Goal: Information Seeking & Learning: Find specific fact

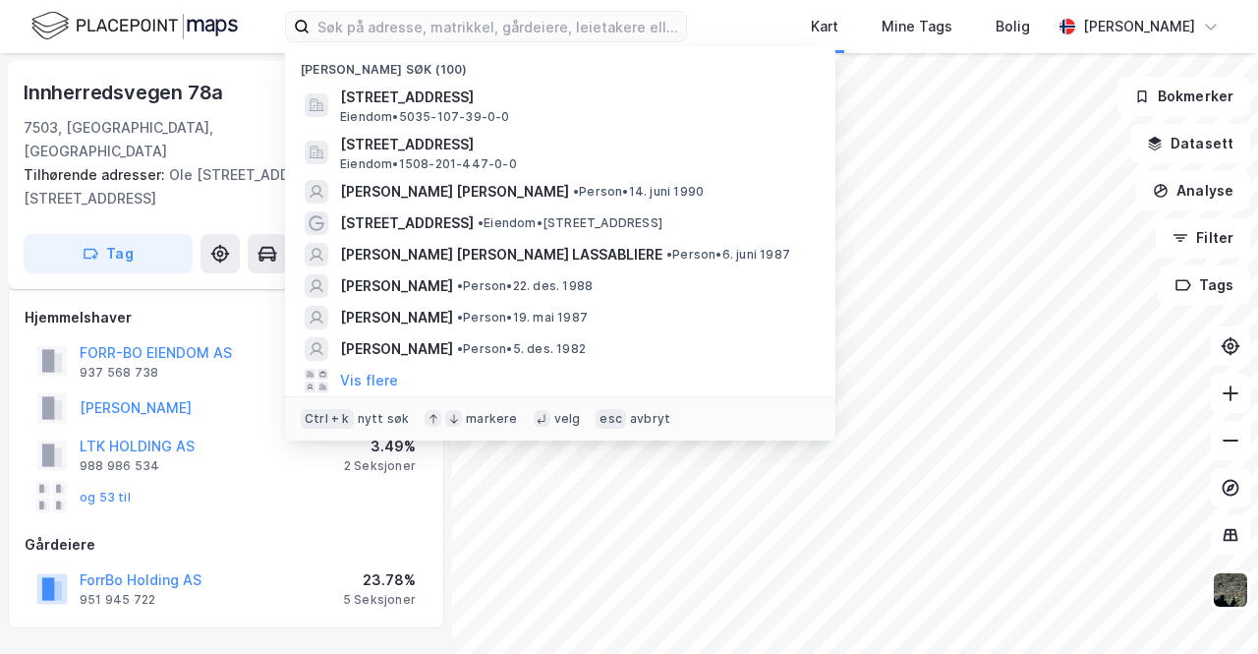
scroll to position [197, 0]
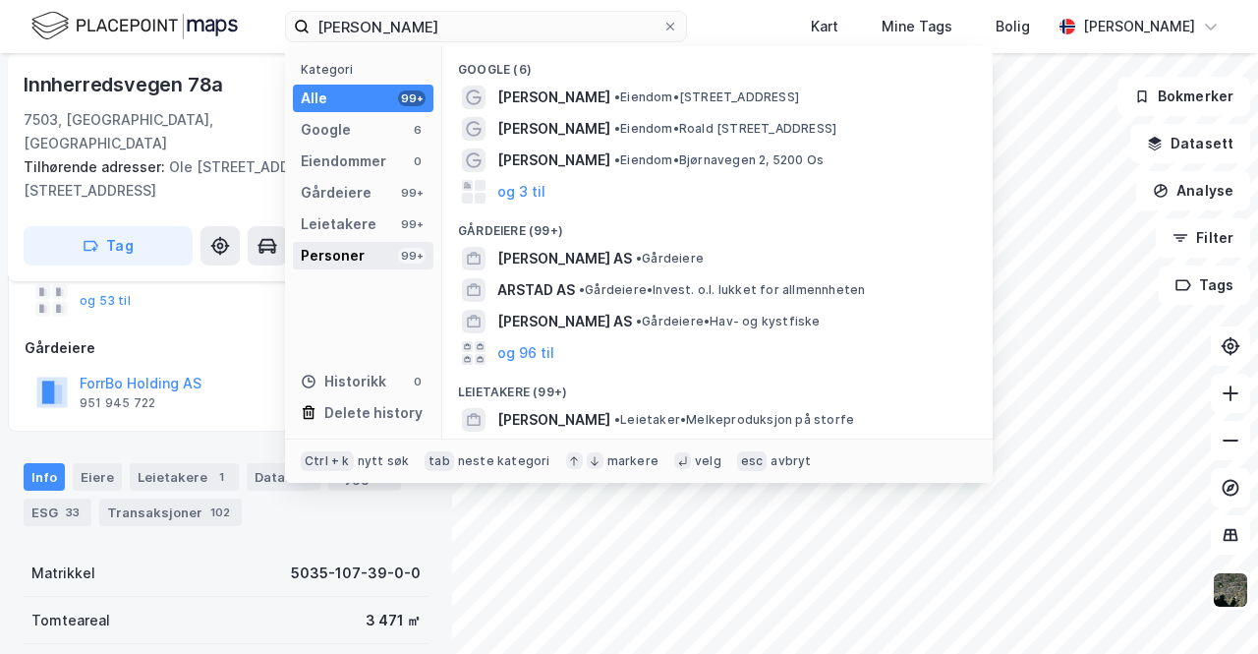
click at [360, 262] on div "Personer" at bounding box center [333, 256] width 64 height 24
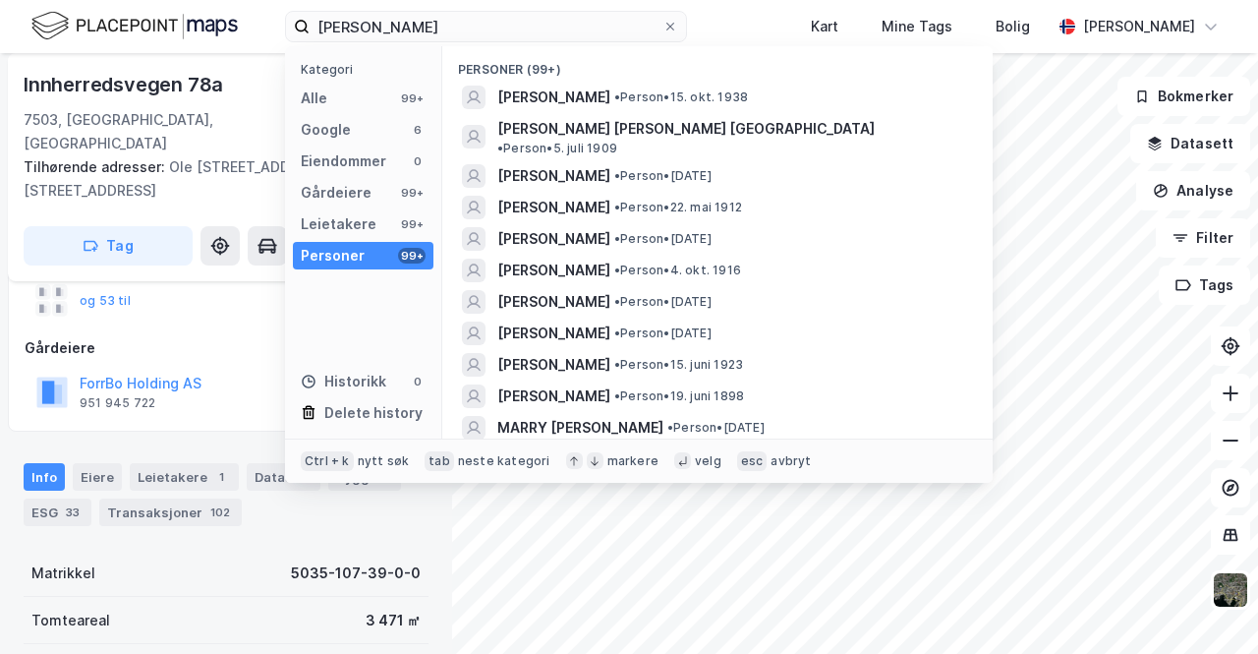
click at [360, 262] on div "Personer" at bounding box center [333, 256] width 64 height 24
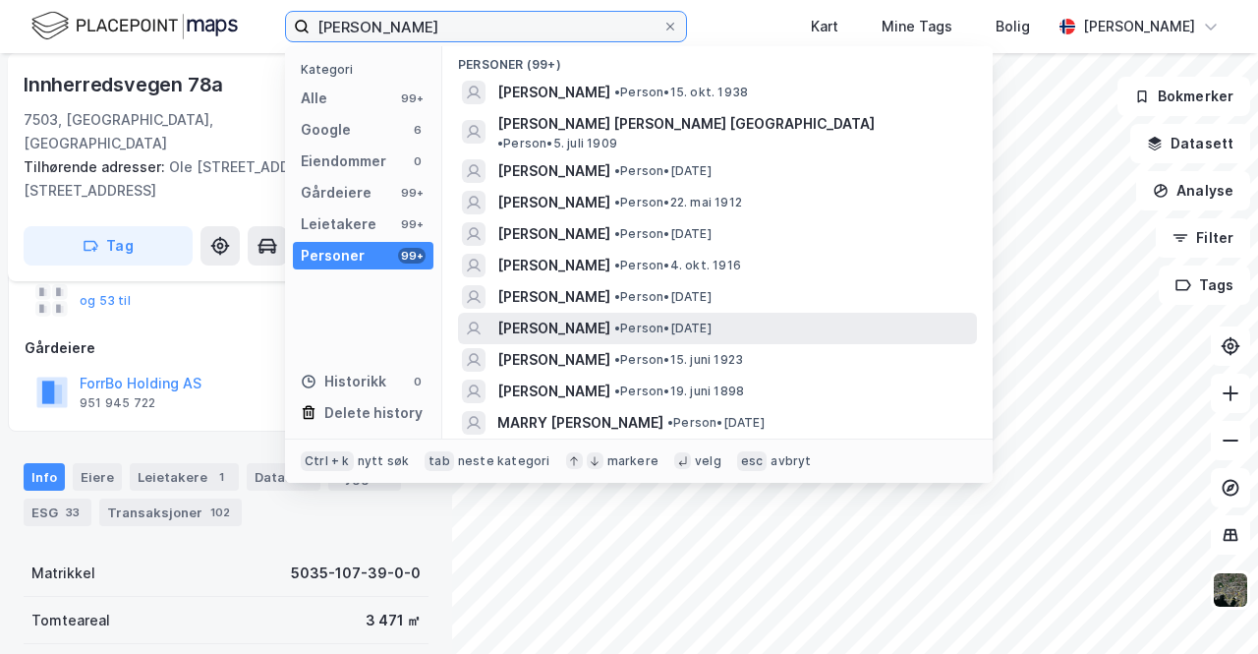
scroll to position [0, 0]
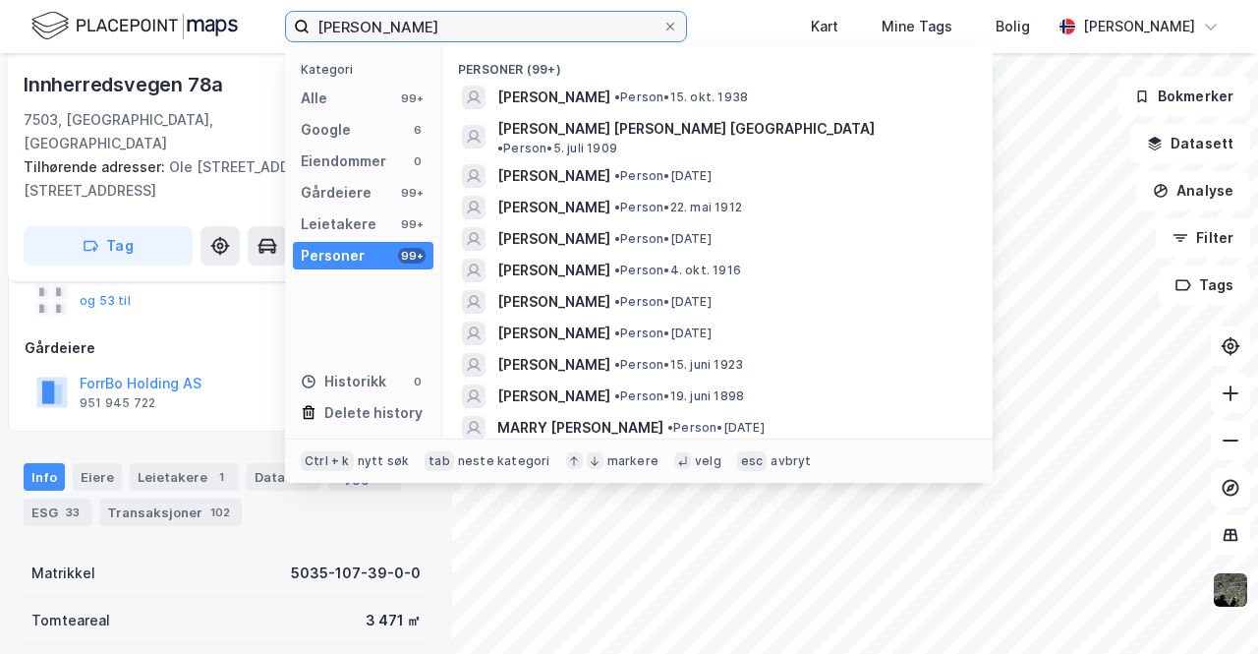
click at [348, 23] on input "[PERSON_NAME]" at bounding box center [486, 26] width 353 height 29
click at [343, 27] on input "[PERSON_NAME]" at bounding box center [486, 26] width 353 height 29
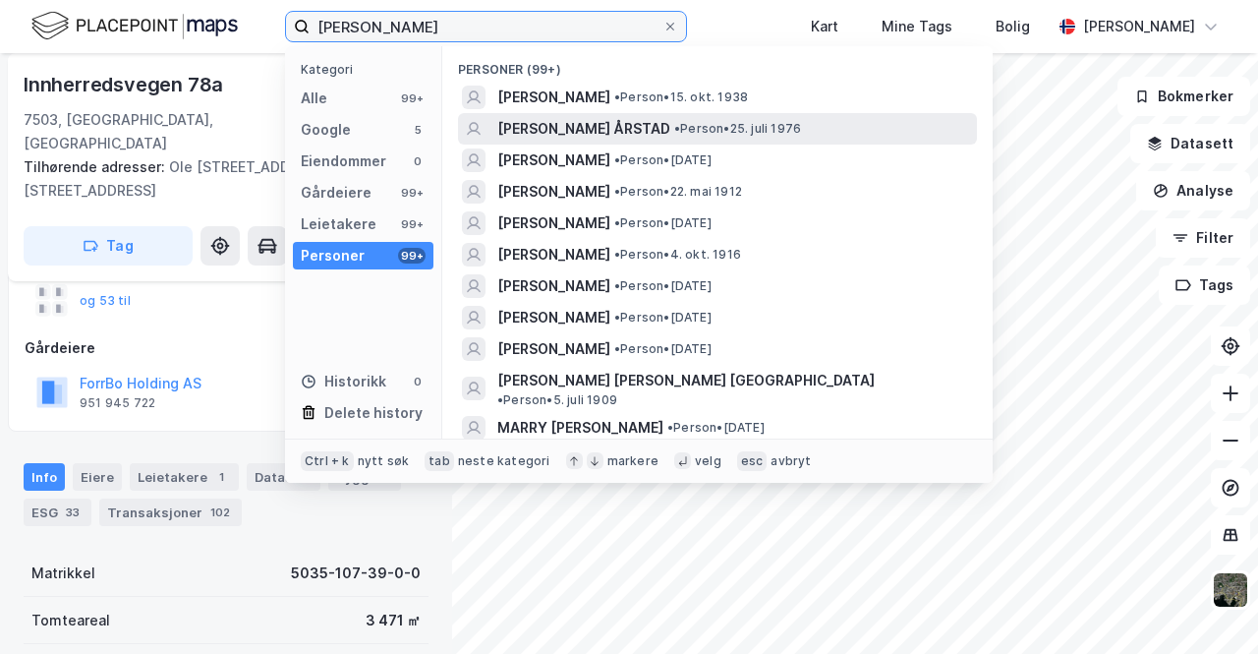
type input "[PERSON_NAME]"
click at [573, 130] on span "[PERSON_NAME] ÅRSTAD" at bounding box center [583, 129] width 173 height 24
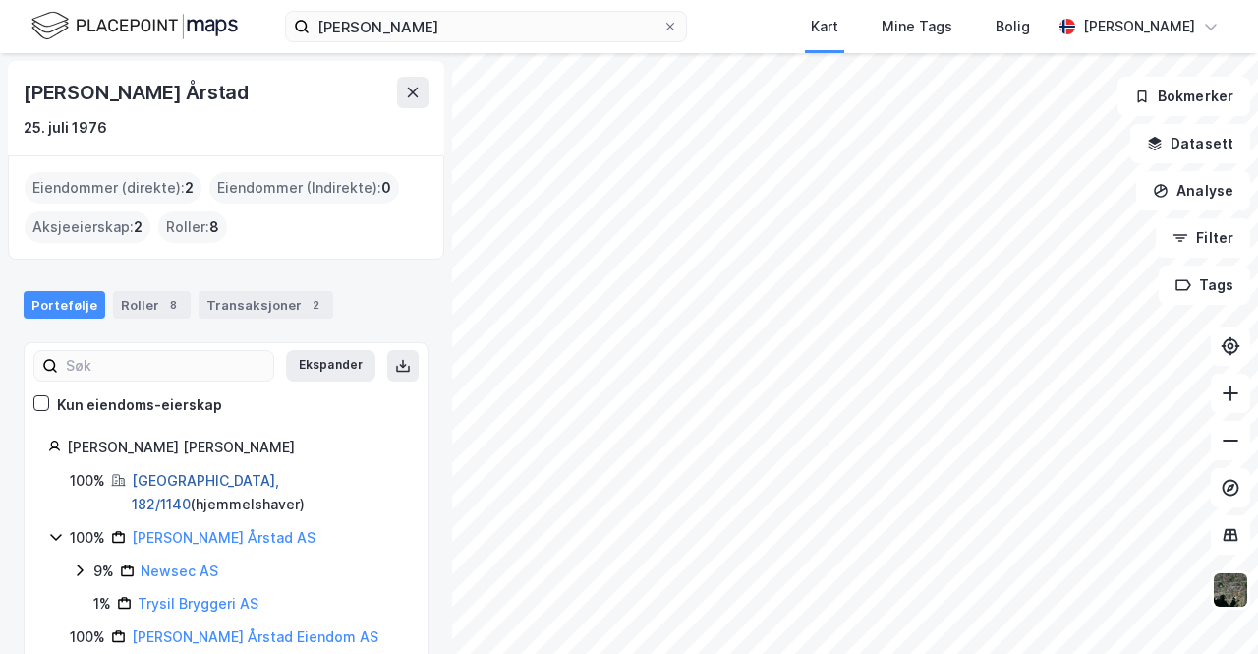
click at [190, 479] on link "[GEOGRAPHIC_DATA], 182/1140" at bounding box center [205, 492] width 147 height 40
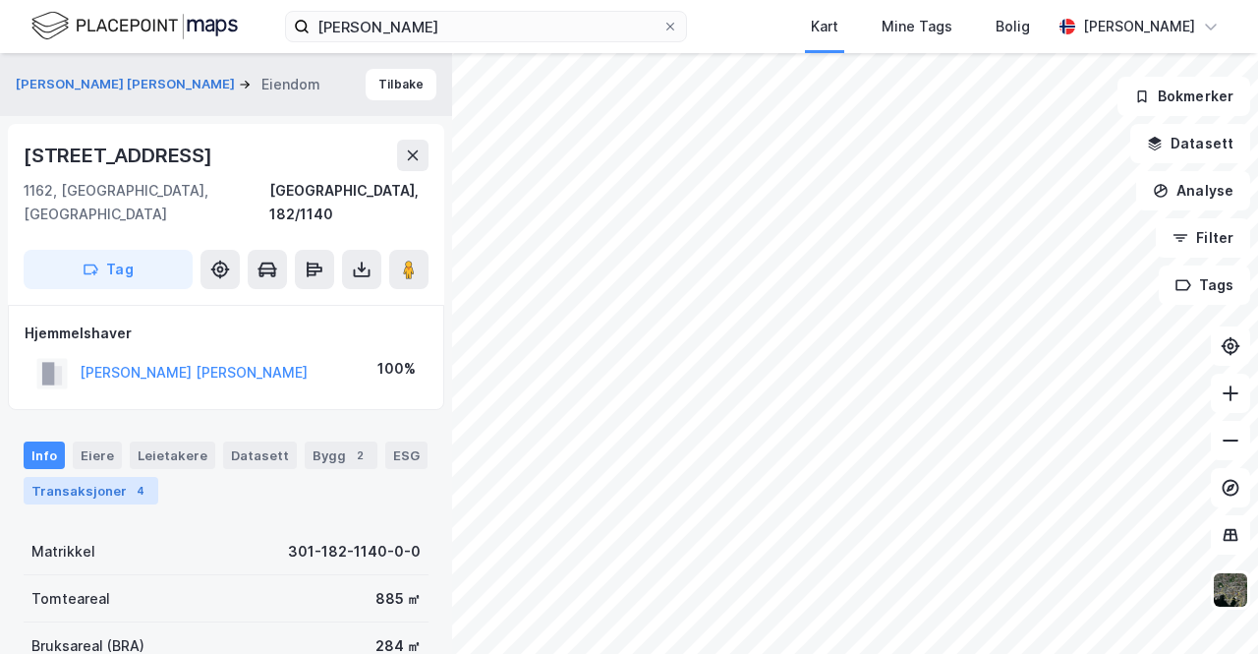
click at [79, 477] on div "Transaksjoner 4" at bounding box center [91, 491] width 135 height 28
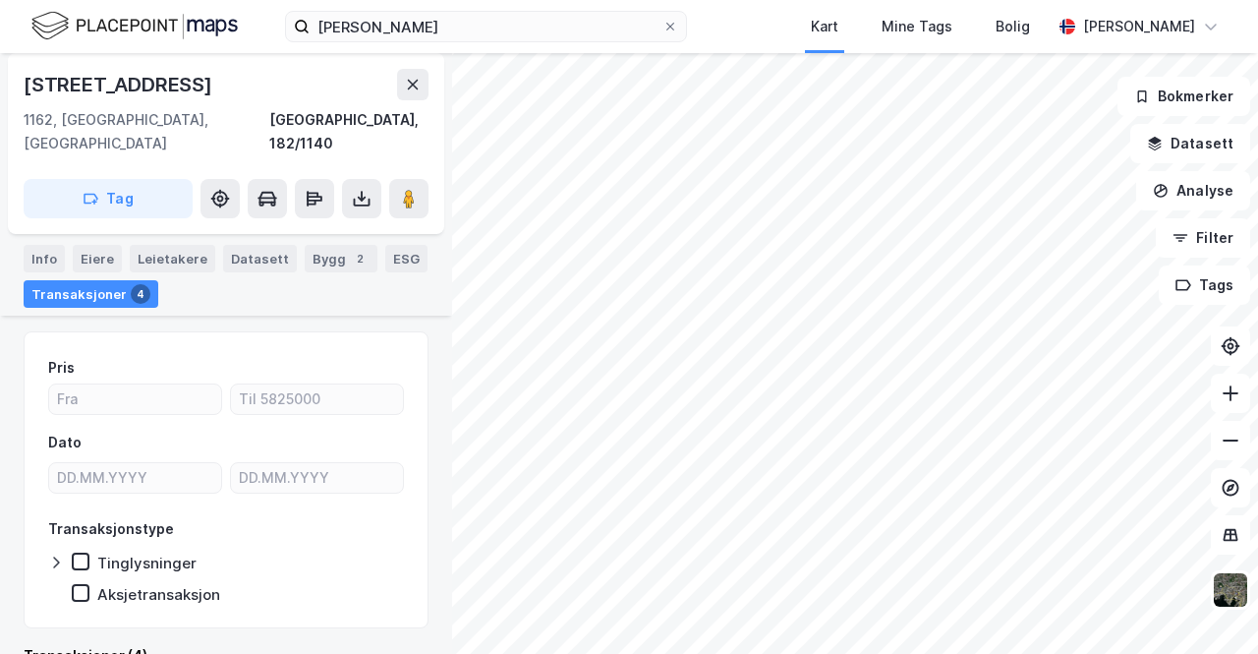
scroll to position [393, 0]
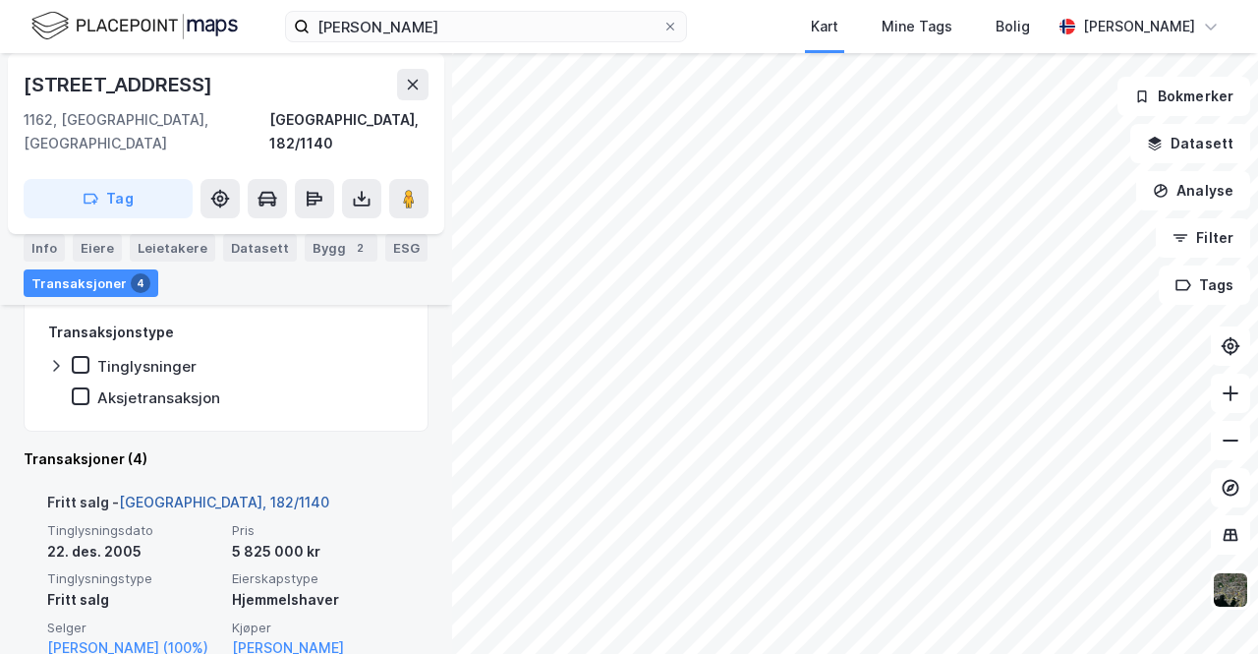
click at [205, 493] on link "[GEOGRAPHIC_DATA], 182/1140" at bounding box center [224, 501] width 210 height 17
click at [190, 493] on link "[GEOGRAPHIC_DATA], 182/1140" at bounding box center [224, 501] width 210 height 17
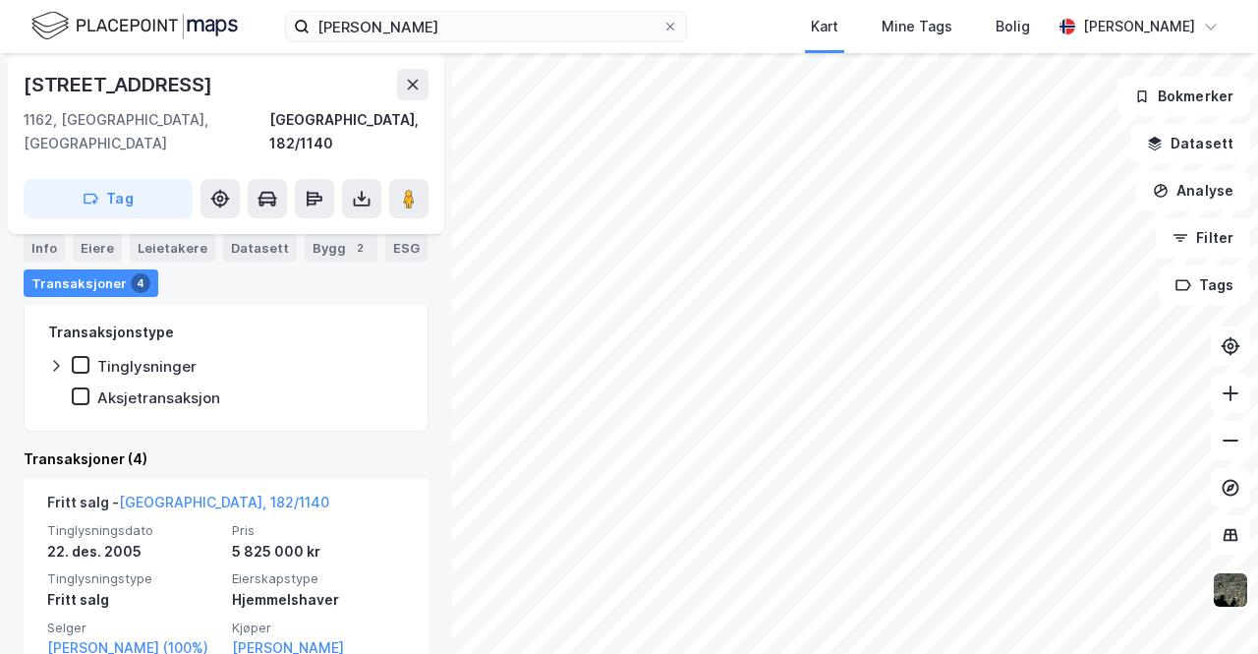
scroll to position [0, 0]
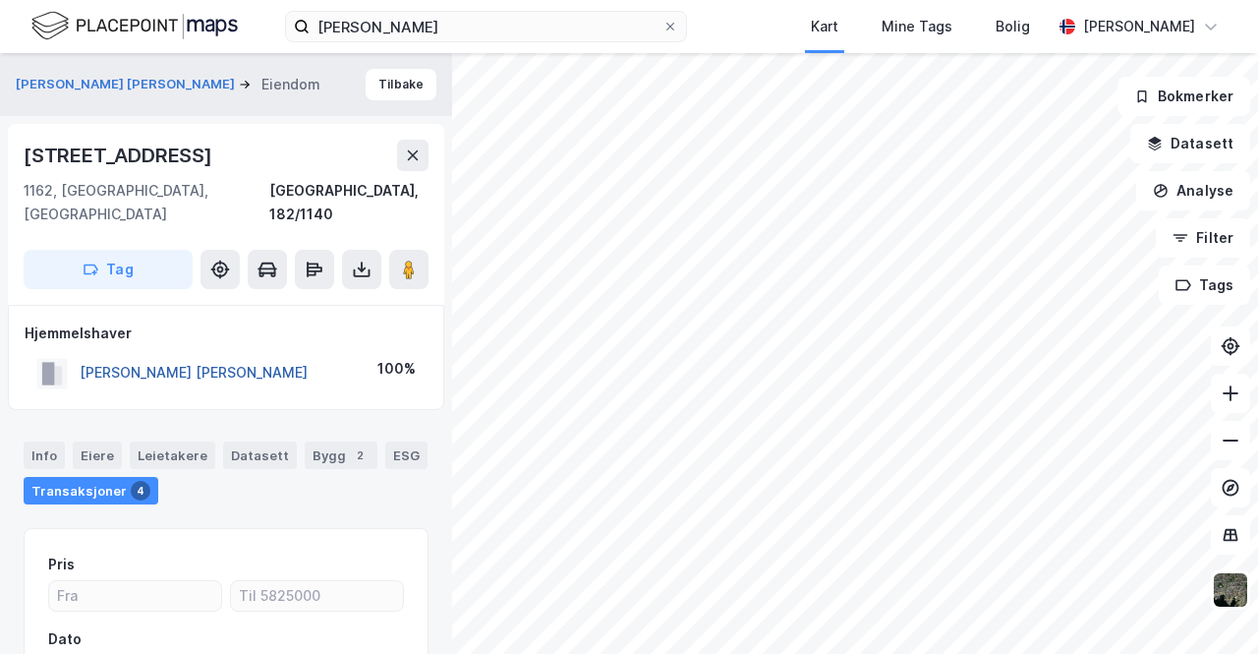
click at [0, 0] on button "[PERSON_NAME] [PERSON_NAME]" at bounding box center [0, 0] width 0 height 0
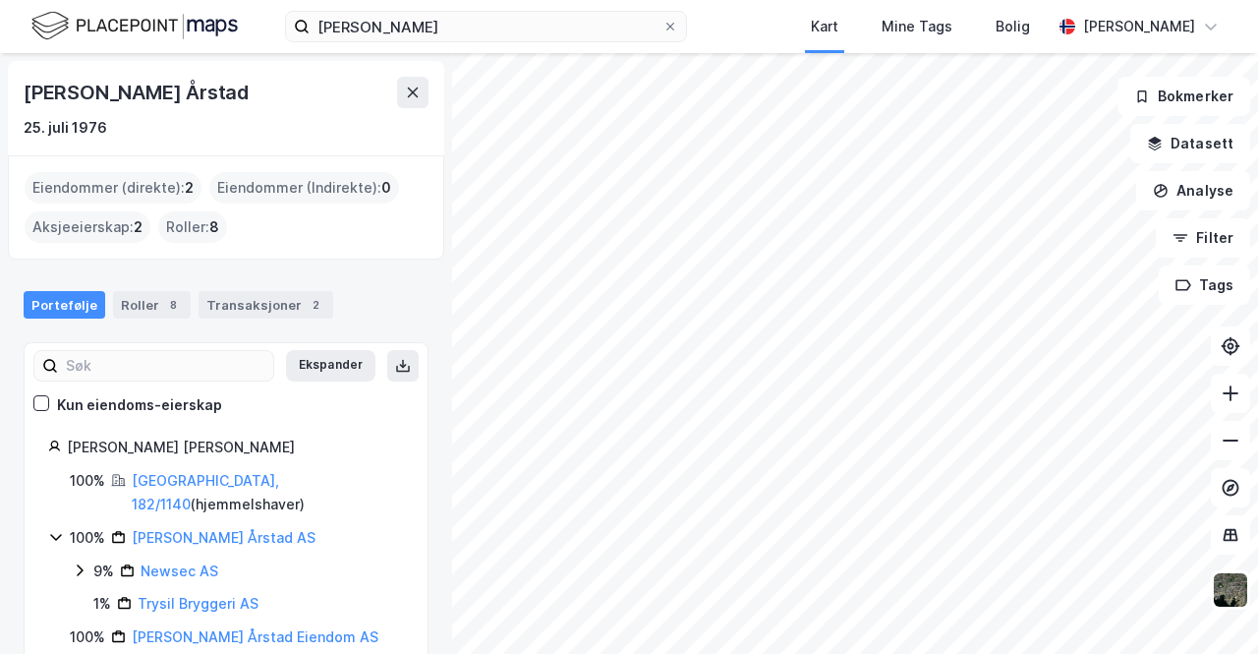
click at [126, 184] on div "Eiendommer (direkte) : 2" at bounding box center [113, 187] width 177 height 31
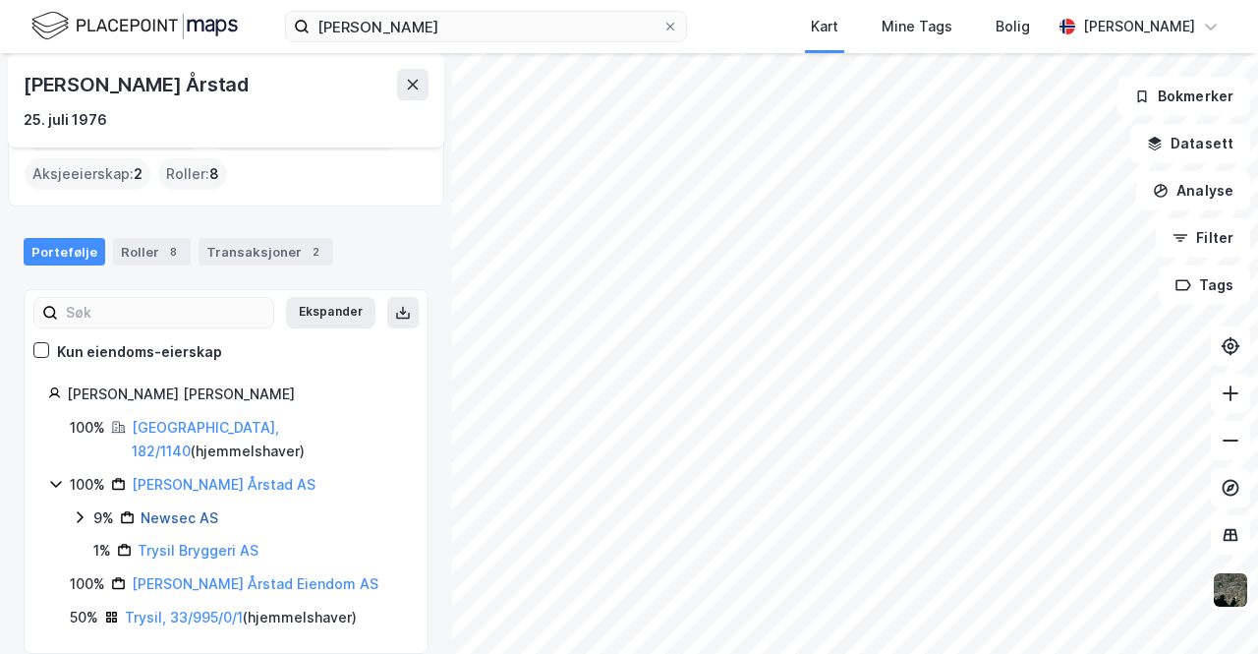
click at [188, 509] on link "Newsec AS" at bounding box center [180, 517] width 78 height 17
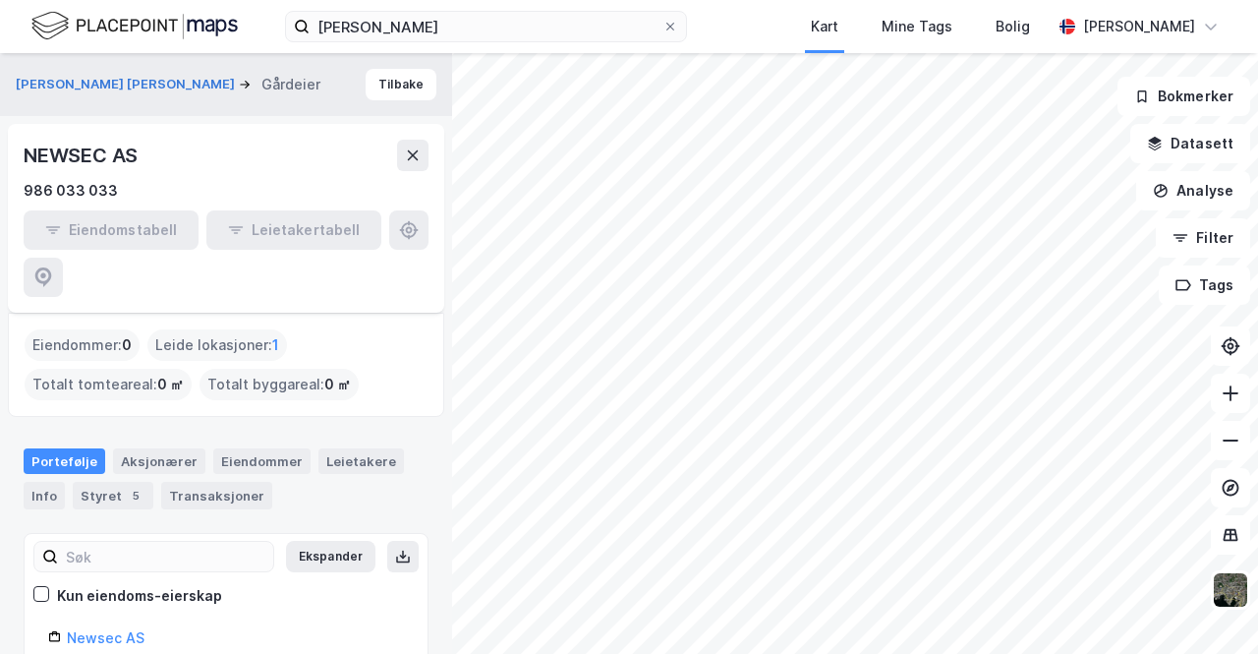
scroll to position [97, 0]
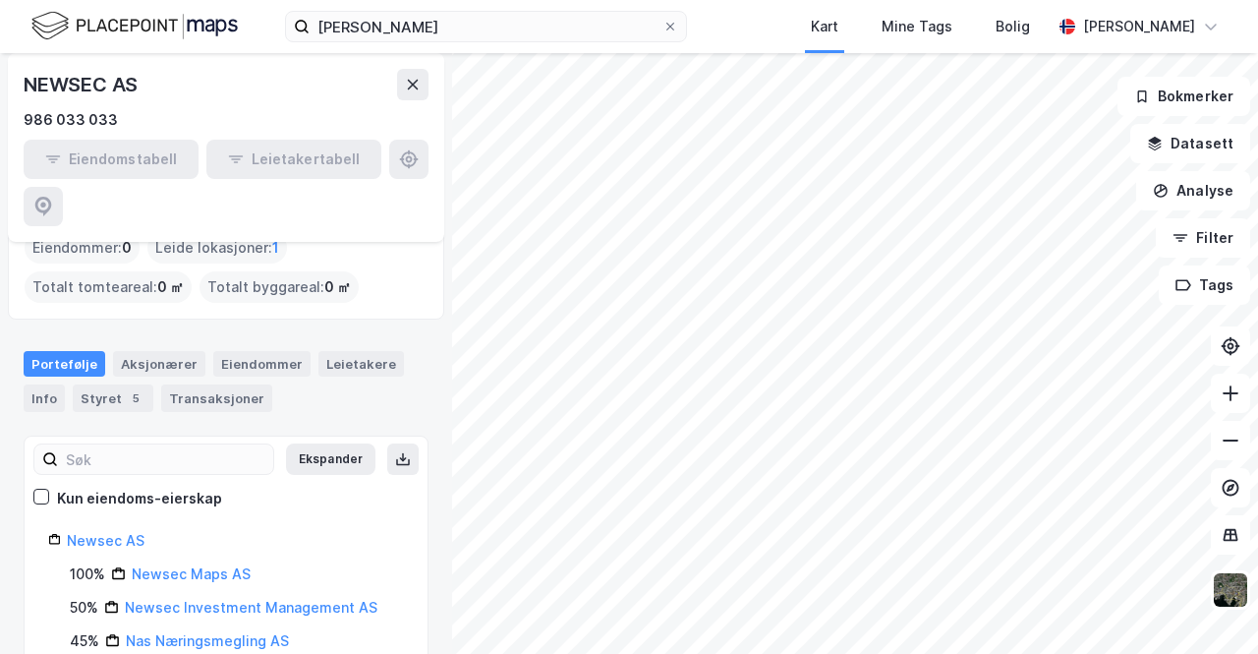
click at [120, 351] on div "Aksjonærer" at bounding box center [159, 364] width 92 height 26
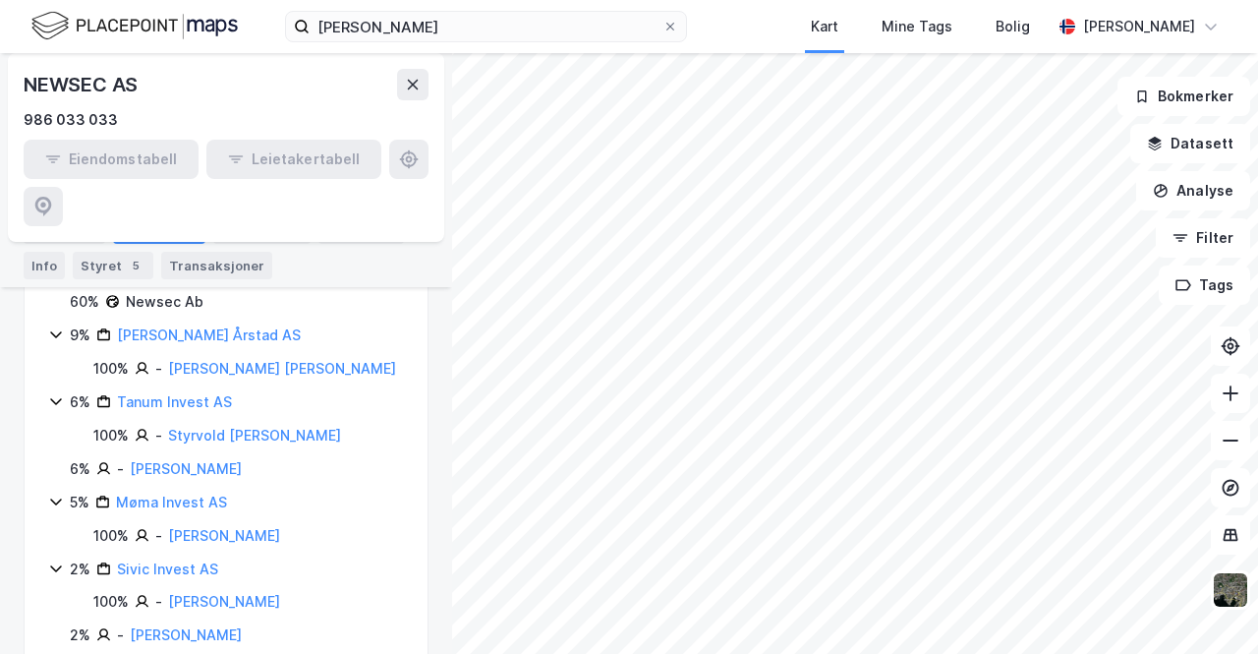
scroll to position [296, 0]
